Goal: Information Seeking & Learning: Compare options

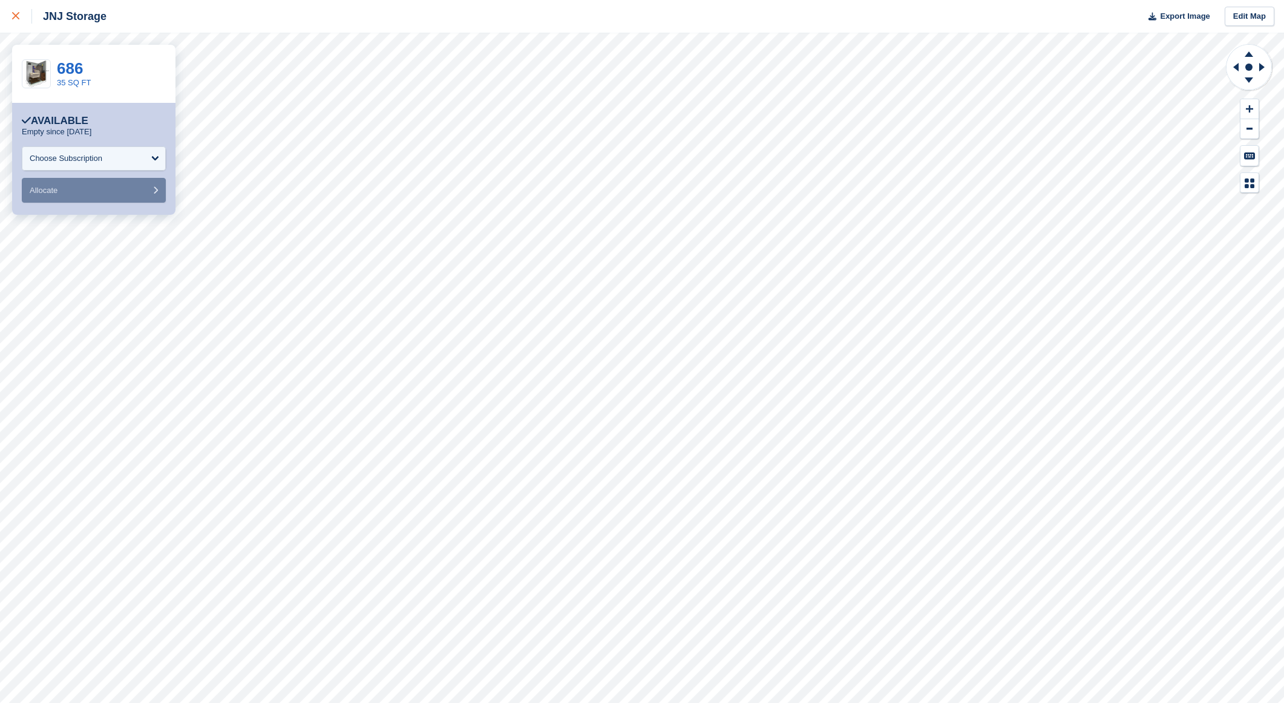
click at [16, 15] on icon at bounding box center [15, 15] width 7 height 7
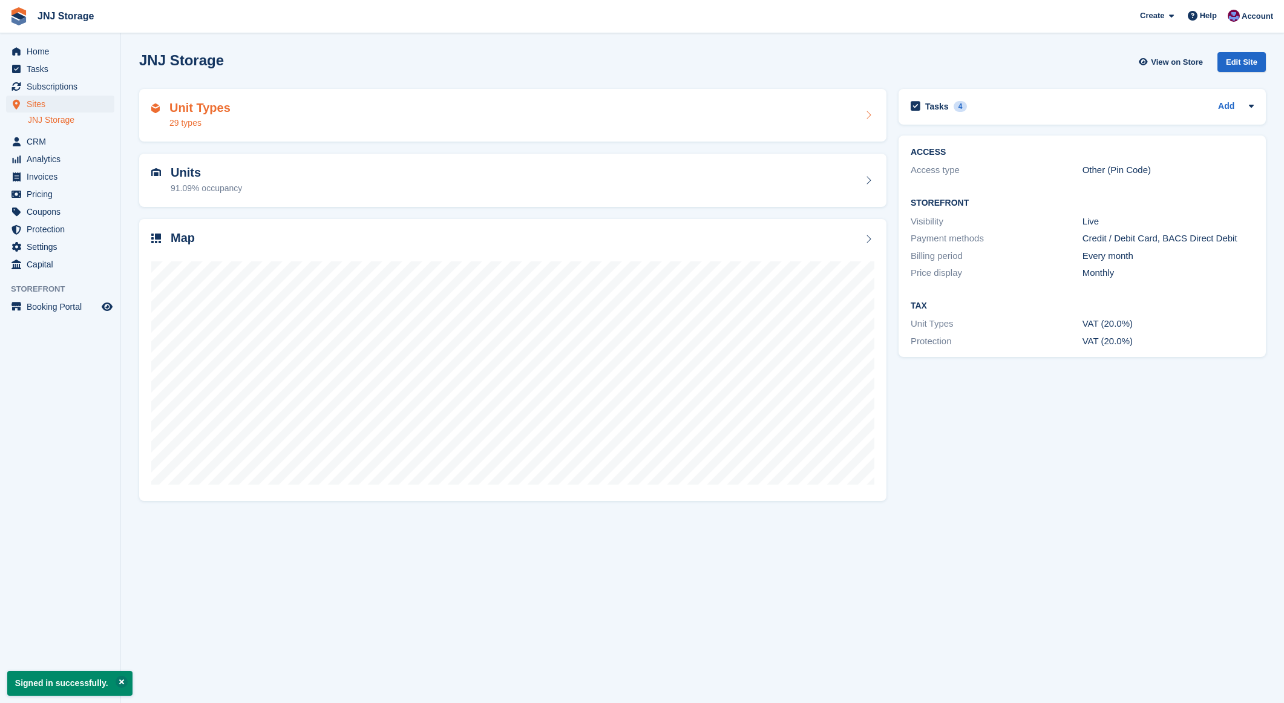
click at [194, 109] on h2 "Unit Types" at bounding box center [199, 108] width 61 height 14
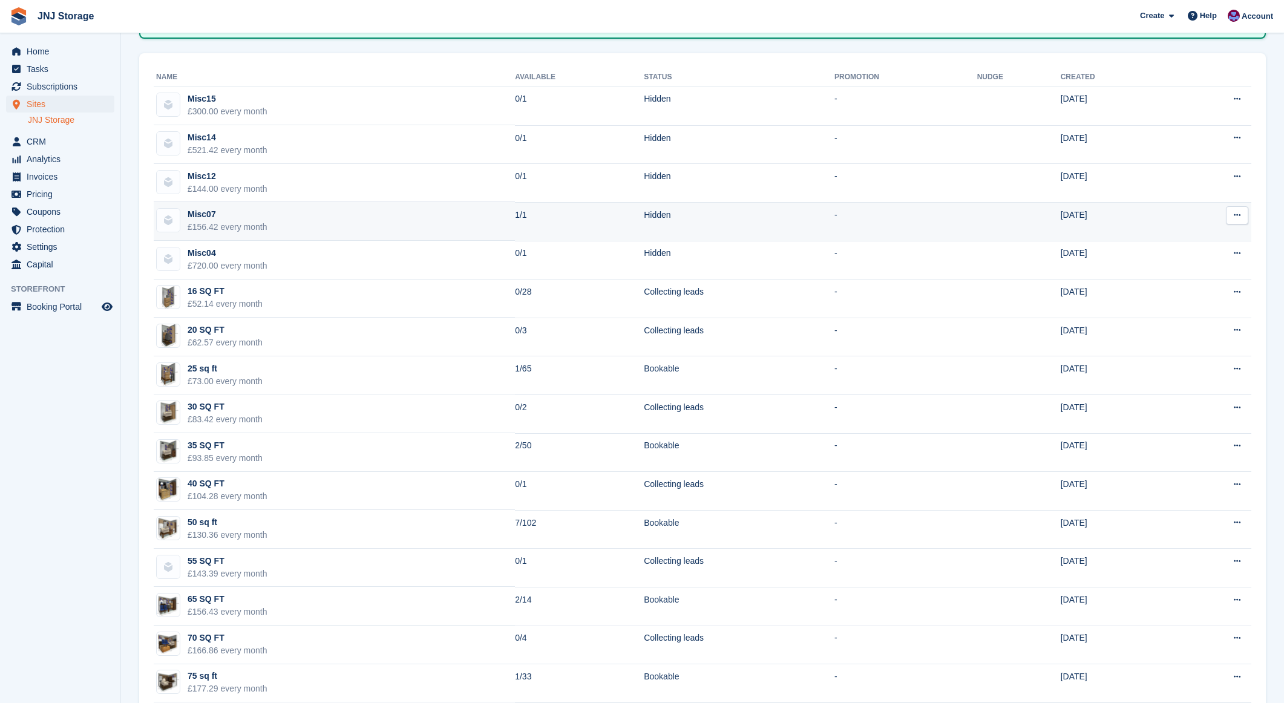
scroll to position [198, 0]
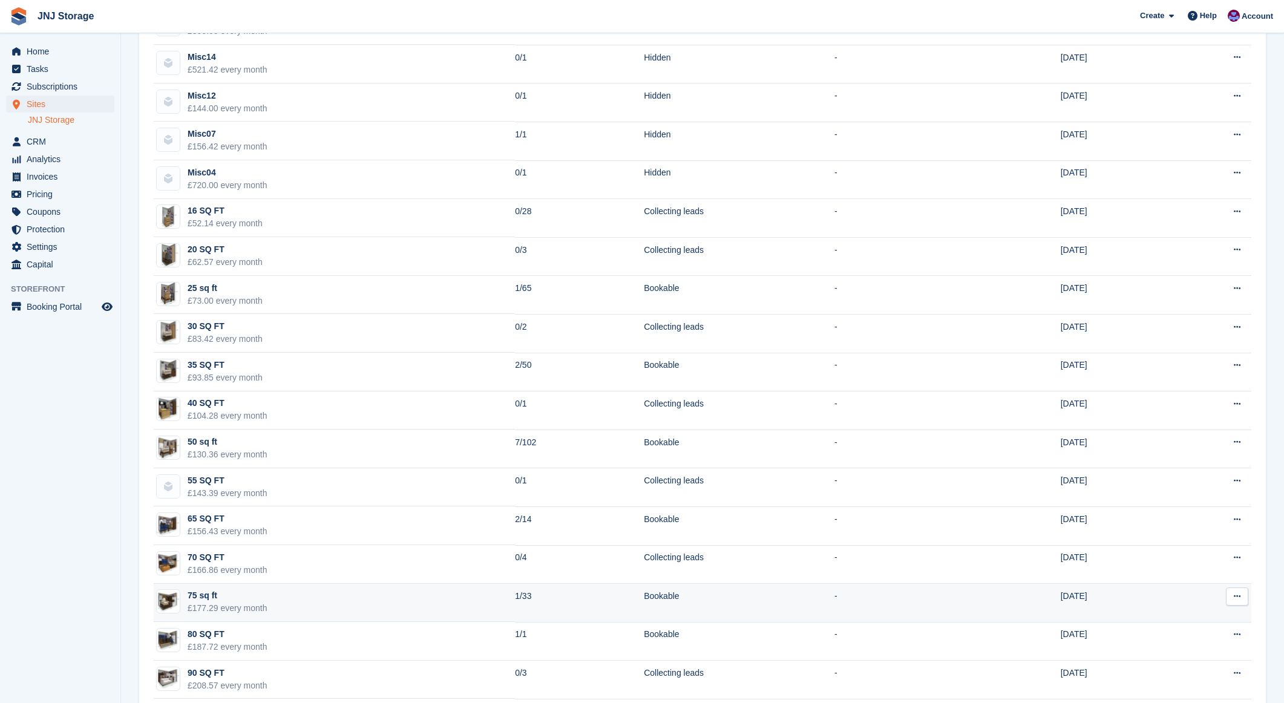
click at [343, 597] on td "75 sq ft £177.29 every month" at bounding box center [334, 603] width 361 height 39
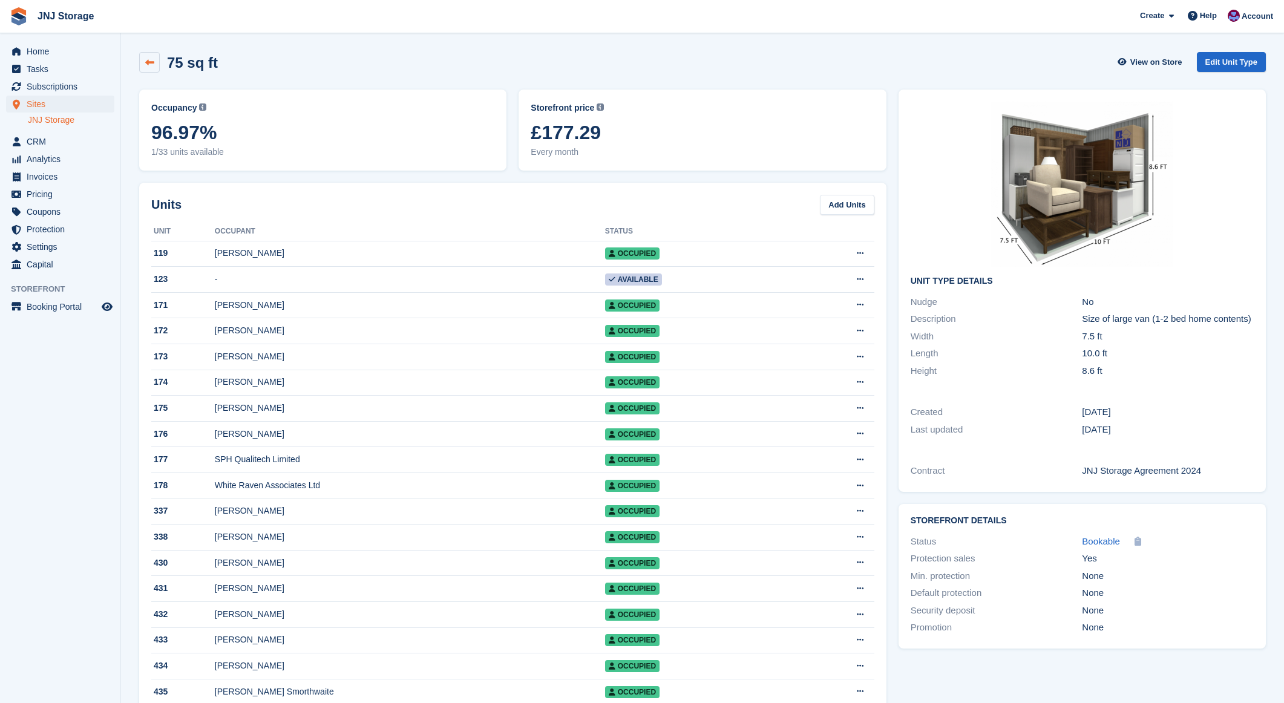
click at [153, 64] on icon at bounding box center [149, 62] width 9 height 9
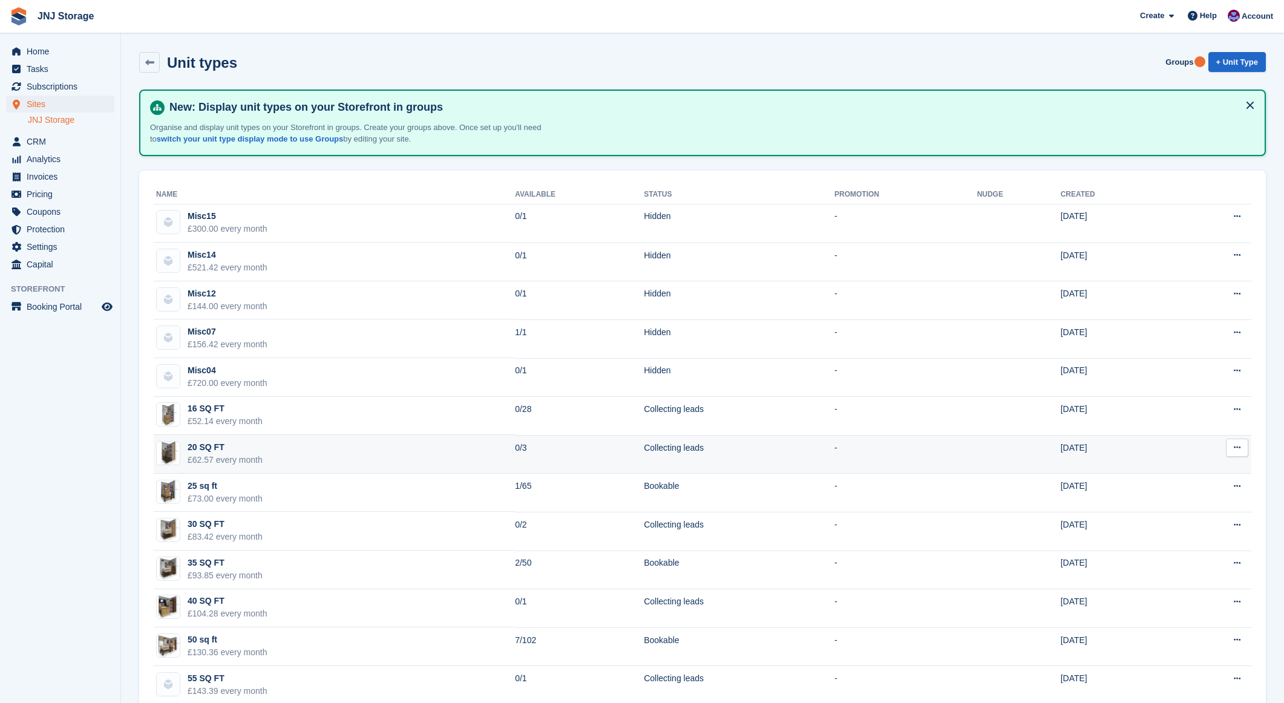
scroll to position [126, 0]
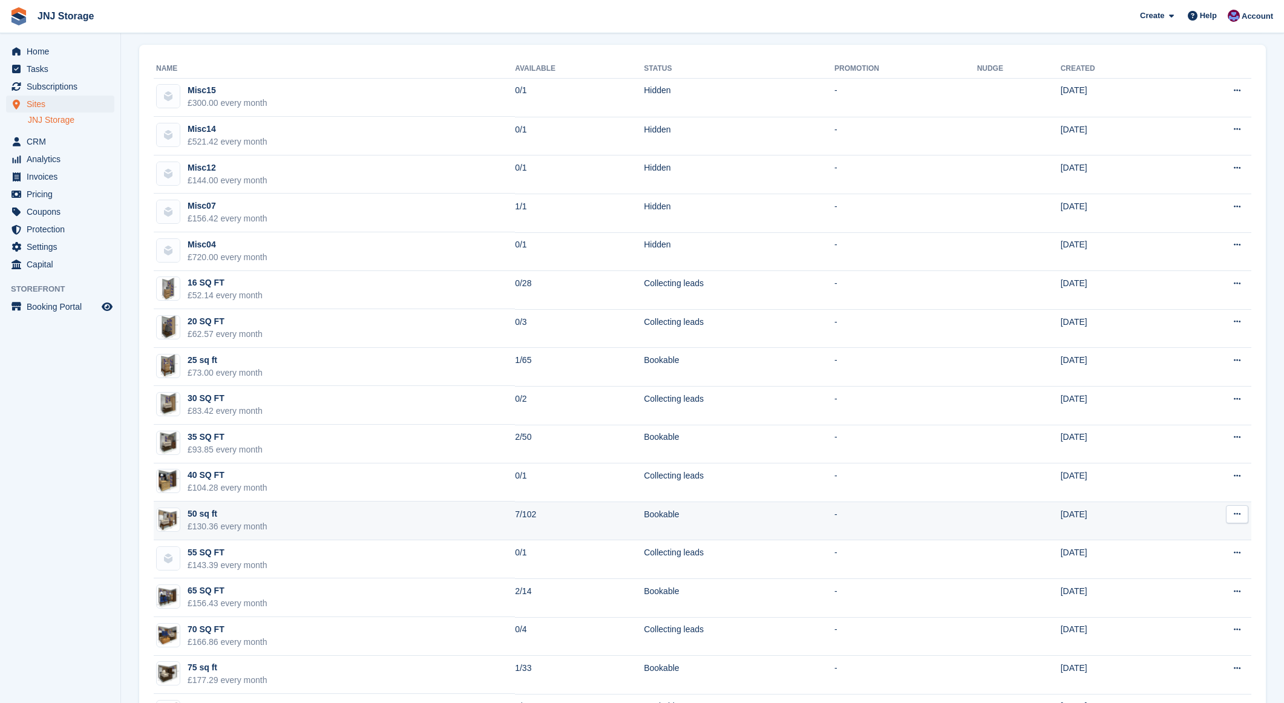
click at [277, 512] on td "50 sq ft £130.36 every month" at bounding box center [334, 520] width 361 height 39
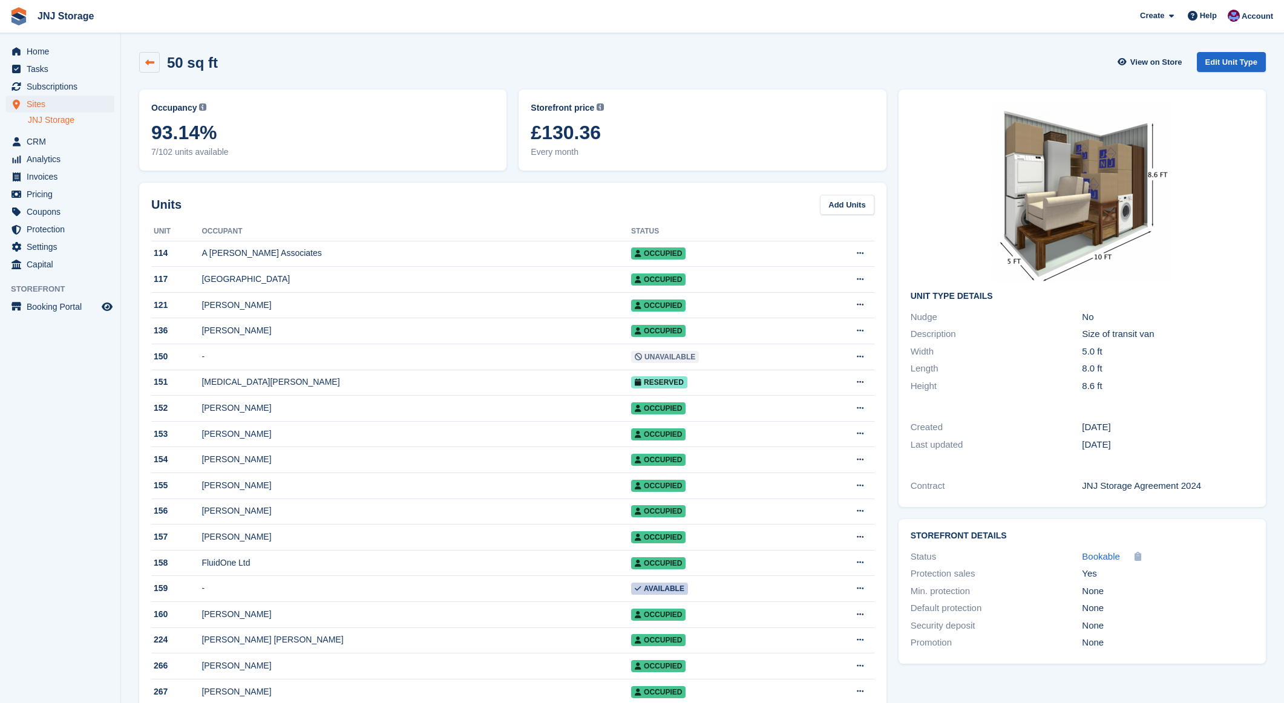
click at [154, 56] on link at bounding box center [149, 62] width 21 height 21
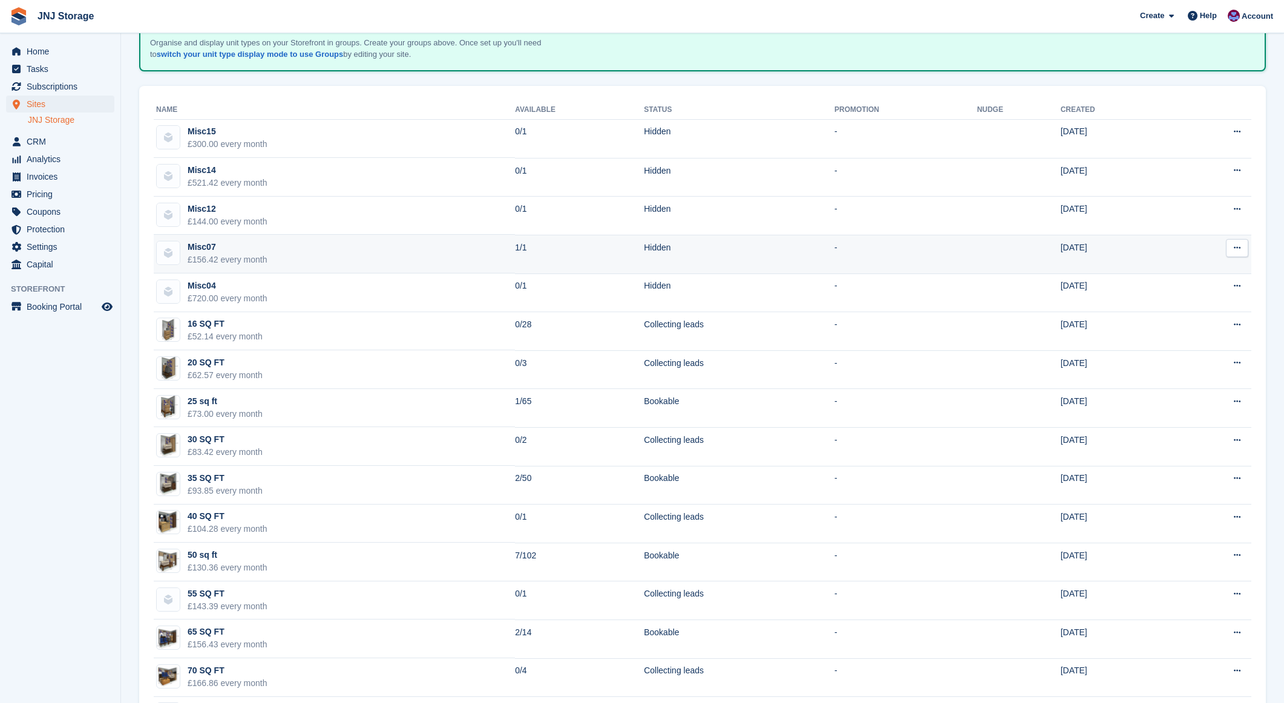
scroll to position [293, 0]
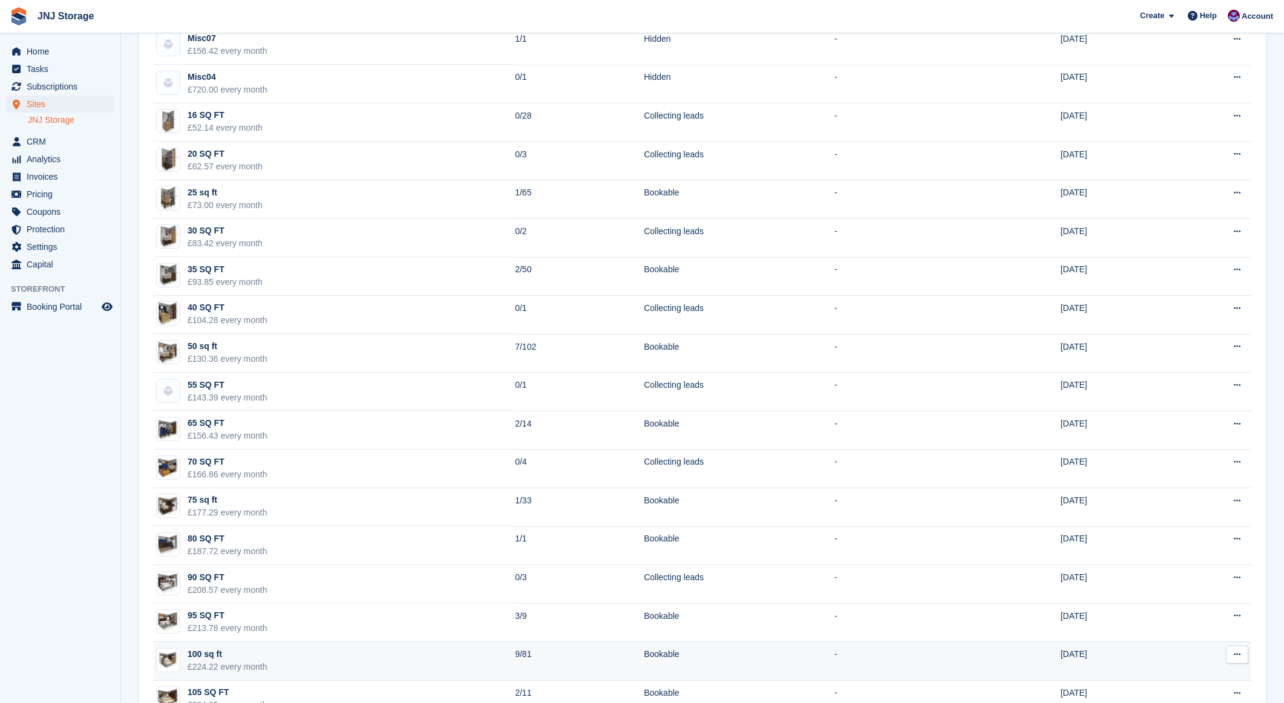
click at [287, 655] on td "100 sq ft £224.22 every month" at bounding box center [334, 661] width 361 height 39
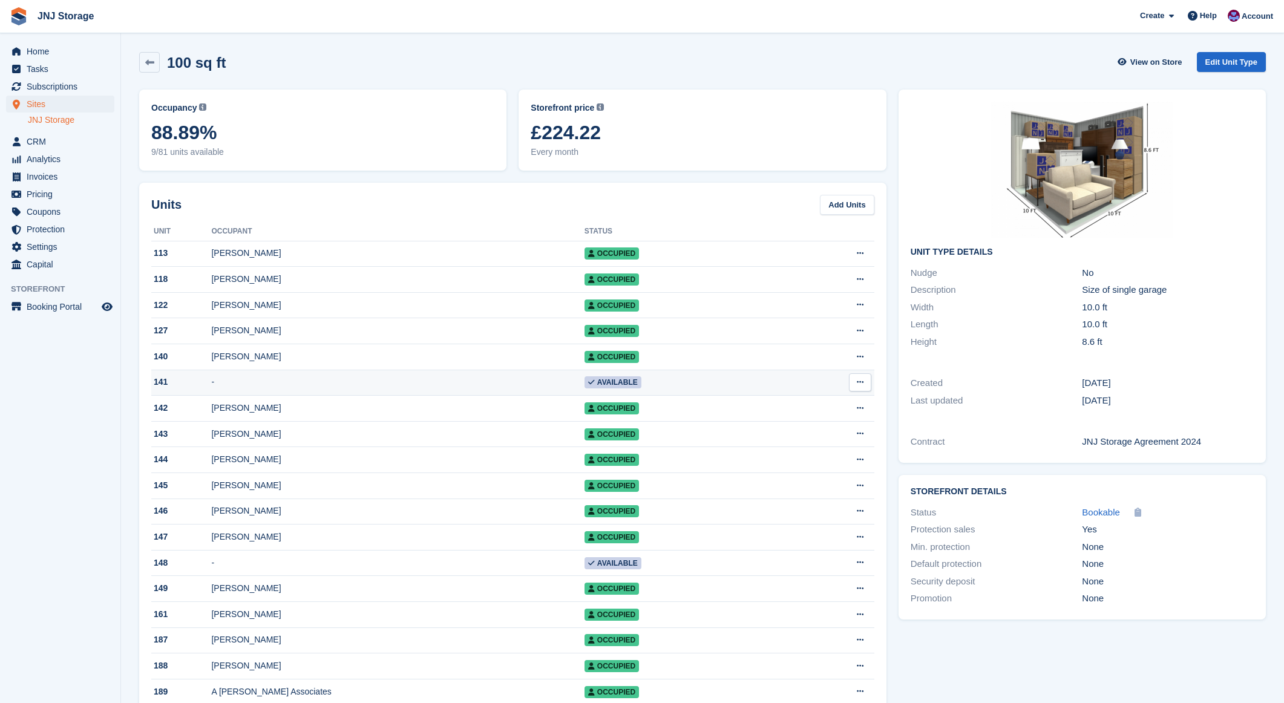
scroll to position [4, 0]
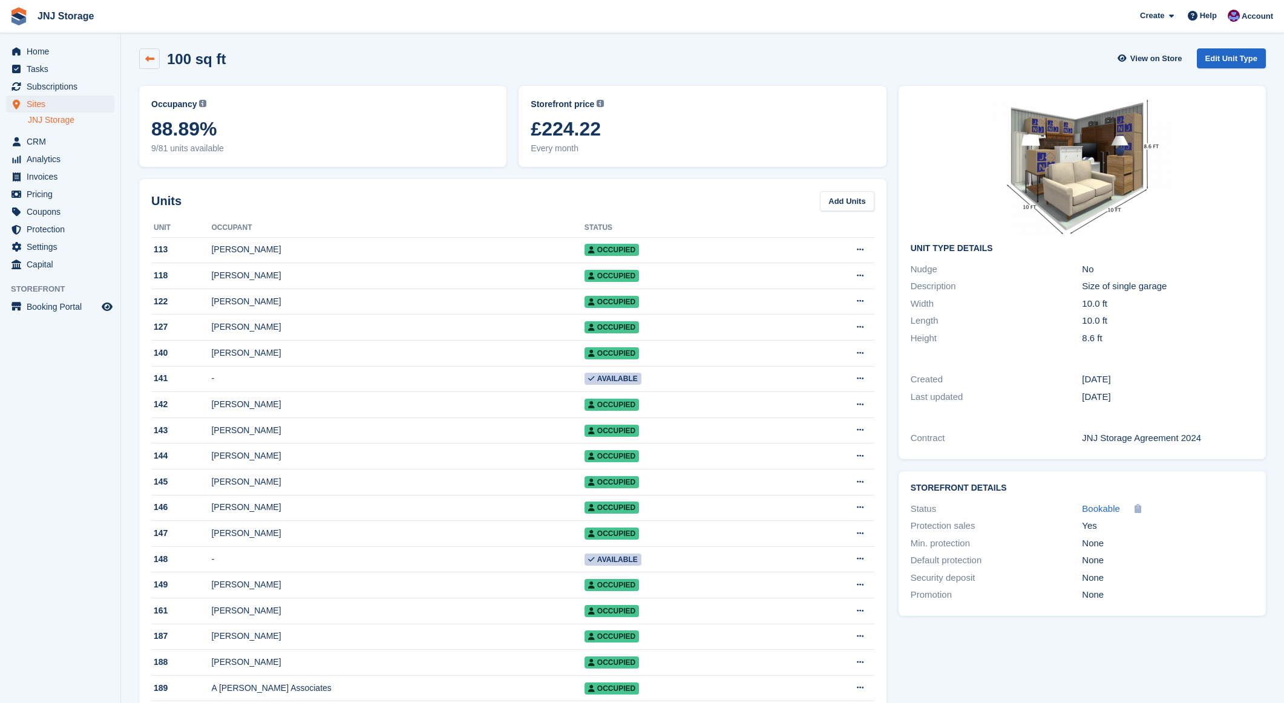
click at [140, 60] on link at bounding box center [149, 58] width 21 height 21
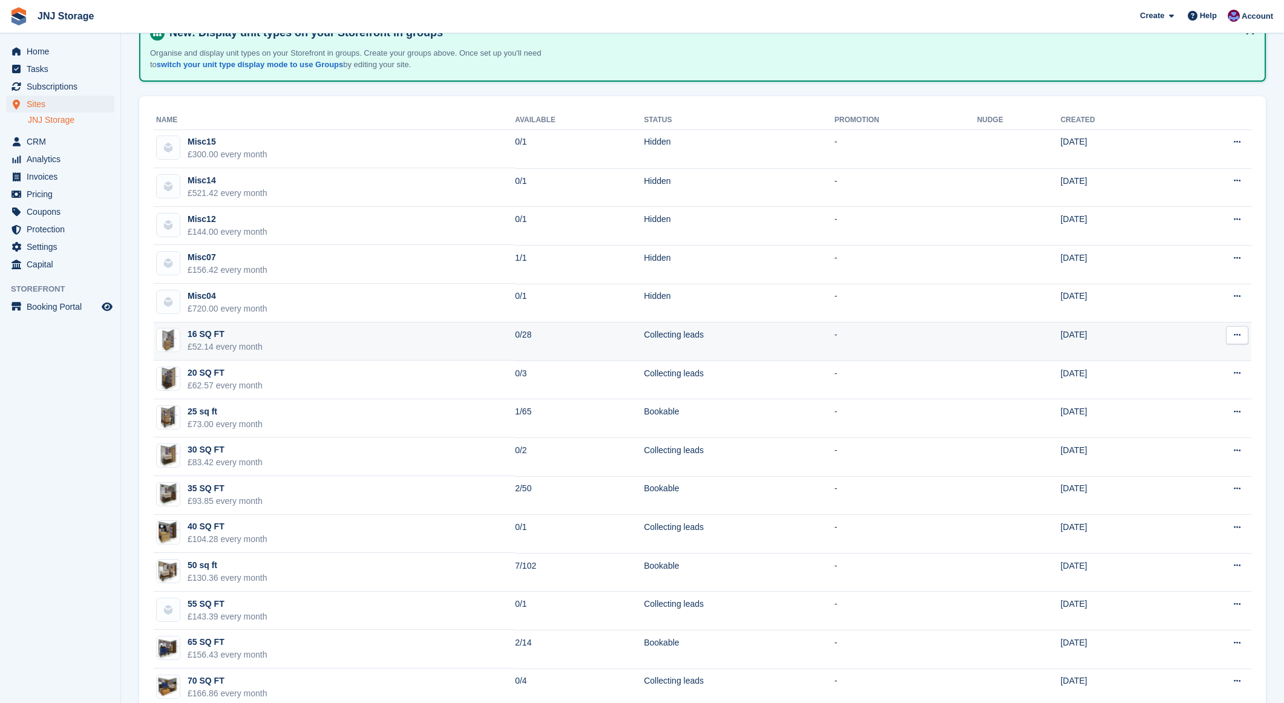
scroll to position [130, 0]
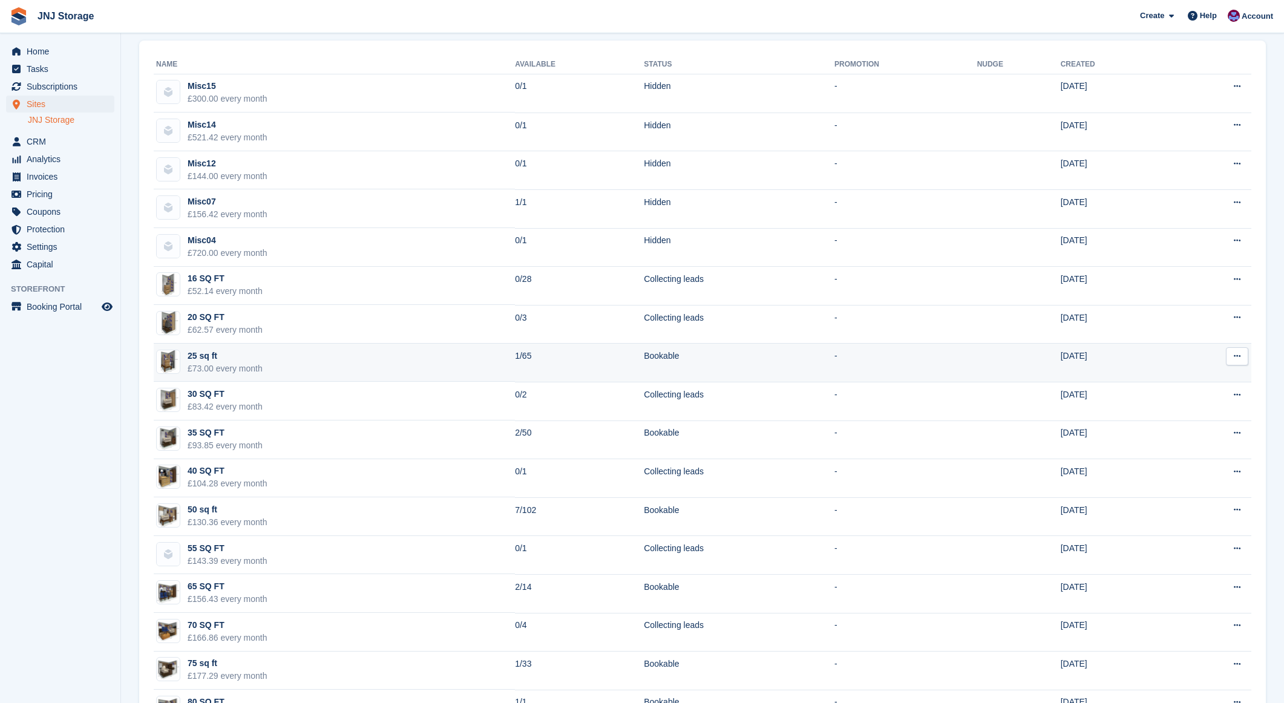
click at [367, 367] on td "25 sq ft £73.00 every month" at bounding box center [334, 363] width 361 height 39
